Goal: Transaction & Acquisition: Purchase product/service

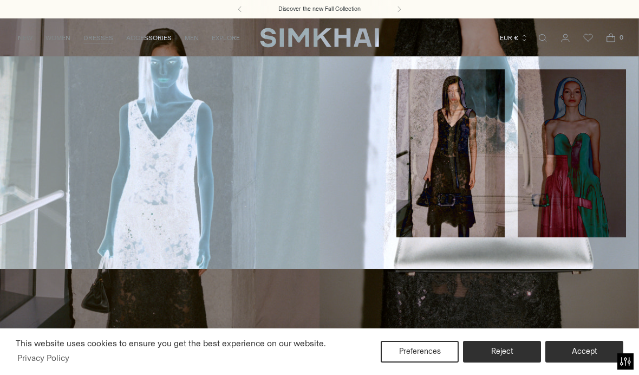
click at [40, 122] on link "Evening" at bounding box center [27, 126] width 28 height 8
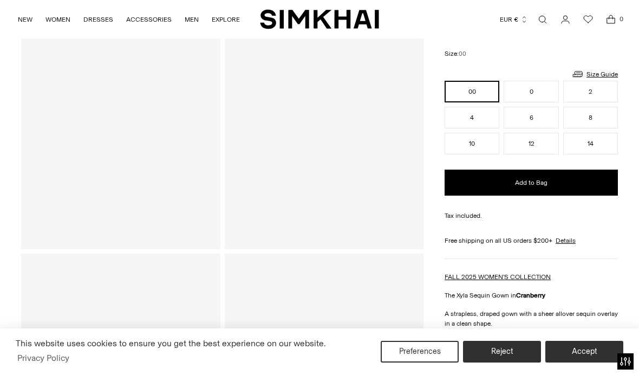
scroll to position [129, 0]
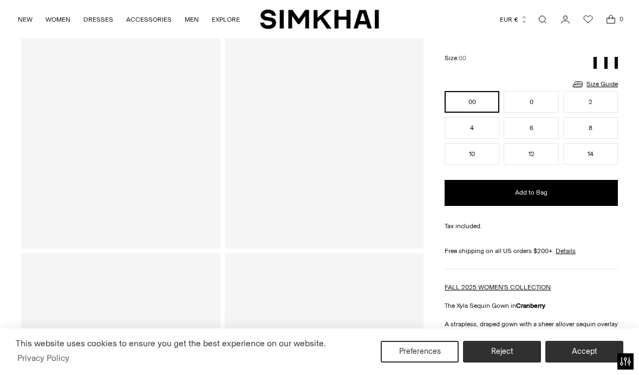
click at [597, 362] on button "Accept" at bounding box center [584, 352] width 78 height 22
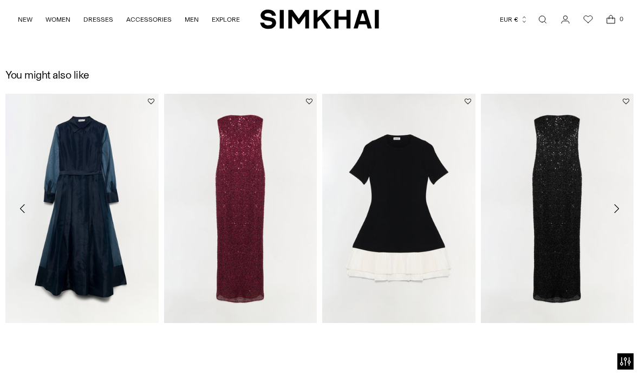
scroll to position [950, 0]
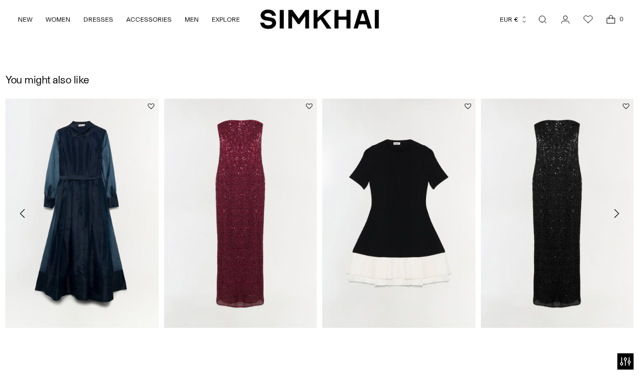
click at [623, 214] on button "Move to next carousel slide" at bounding box center [617, 214] width 24 height 24
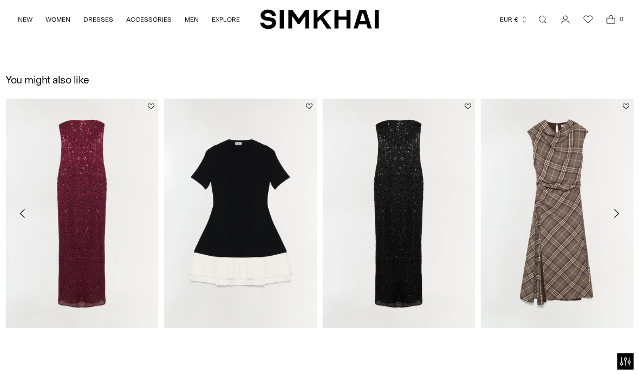
click at [616, 218] on icon "Move to next carousel slide" at bounding box center [616, 213] width 13 height 13
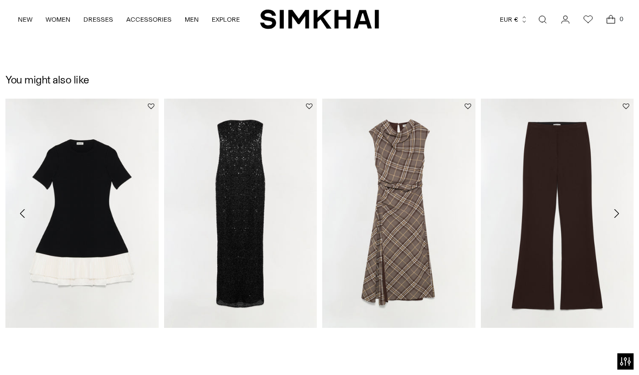
click at [617, 212] on icon "Move to next carousel slide" at bounding box center [616, 213] width 13 height 13
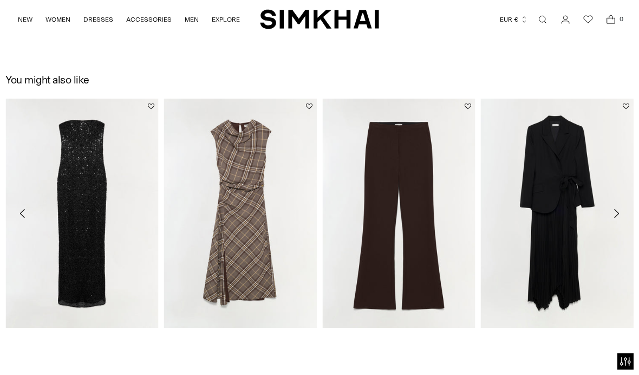
click at [614, 213] on icon "Move to next carousel slide" at bounding box center [616, 213] width 13 height 13
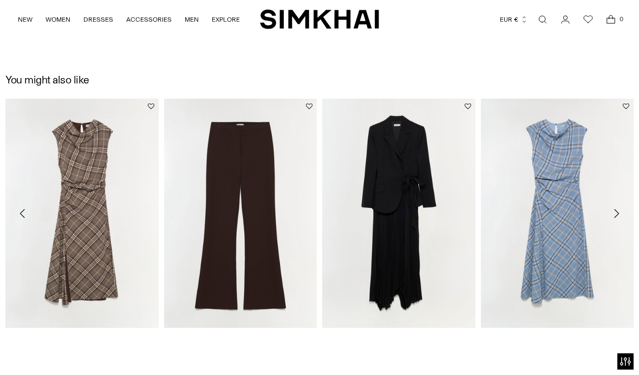
click at [620, 212] on icon "Move to next carousel slide" at bounding box center [616, 213] width 13 height 13
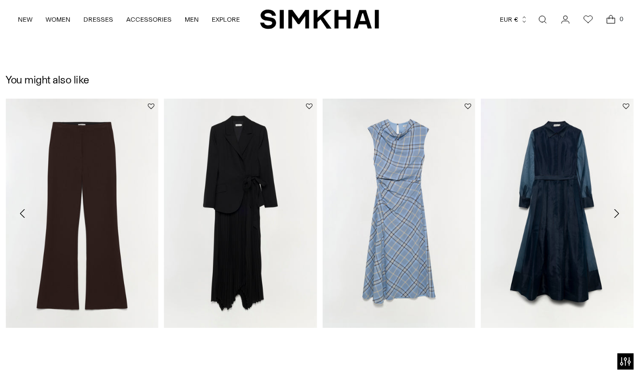
click at [622, 212] on icon "Move to next carousel slide" at bounding box center [616, 213] width 13 height 13
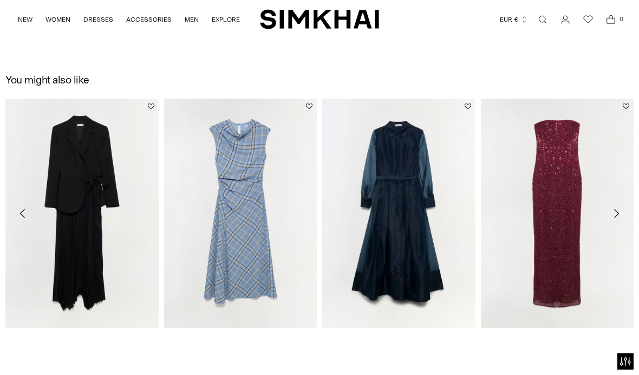
click at [625, 211] on button "Move to next carousel slide" at bounding box center [617, 214] width 24 height 24
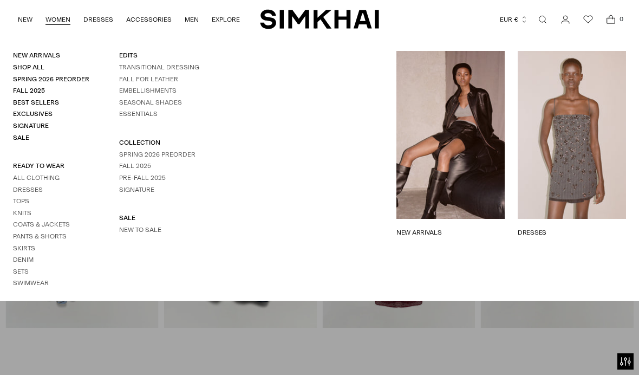
click at [55, 99] on link "Best Sellers" at bounding box center [36, 103] width 46 height 8
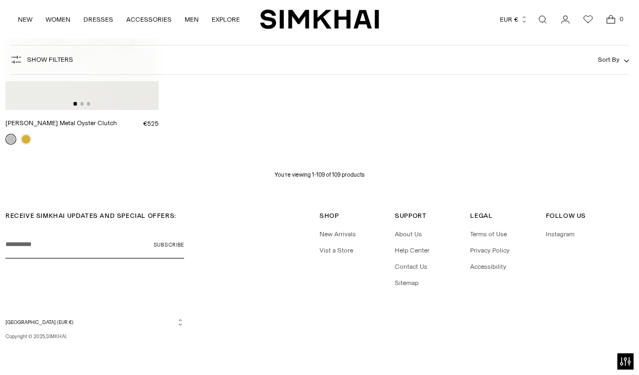
scroll to position [7944, 0]
